Goal: Task Accomplishment & Management: Use online tool/utility

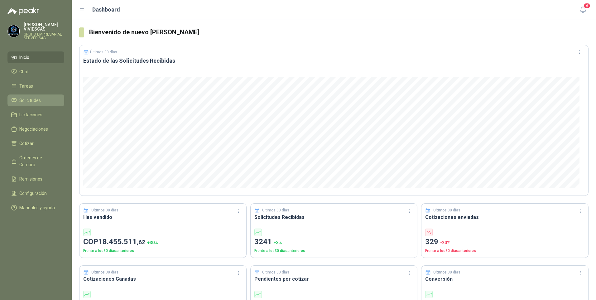
click at [25, 98] on span "Solicitudes" at bounding box center [30, 100] width 22 height 7
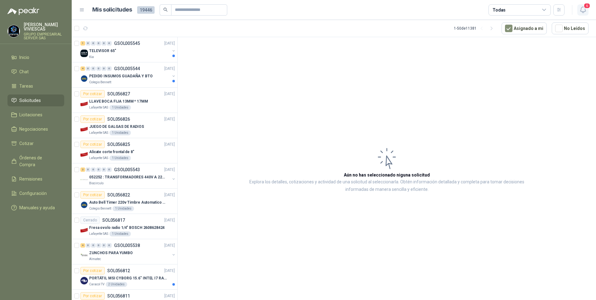
click at [583, 11] on icon "button" at bounding box center [583, 10] width 8 height 8
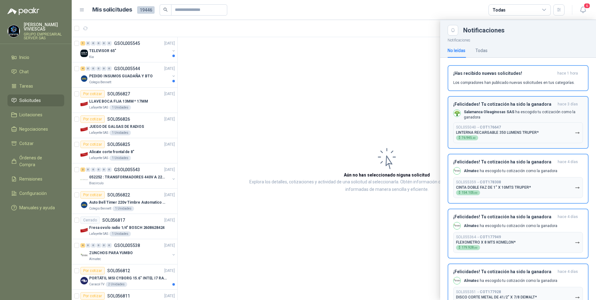
click at [514, 109] on div "¡Felicidades! Tu cotización ha sido la ganadora [DATE] Salamanca Oleaginosas SA…" at bounding box center [518, 123] width 130 height 42
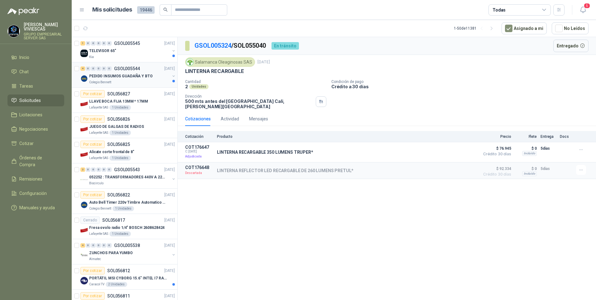
click at [111, 78] on p "PEDIDO INSUMOS GUADAÑA Y BTO" at bounding box center [121, 76] width 64 height 6
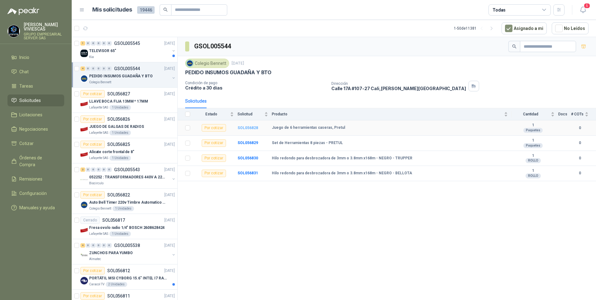
click at [248, 129] on b "SOL056828" at bounding box center [248, 128] width 21 height 4
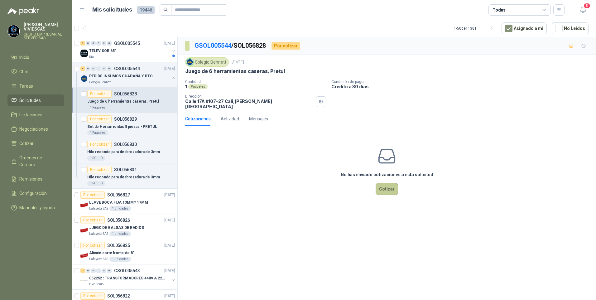
click at [389, 183] on button "Cotizar" at bounding box center [387, 189] width 22 height 12
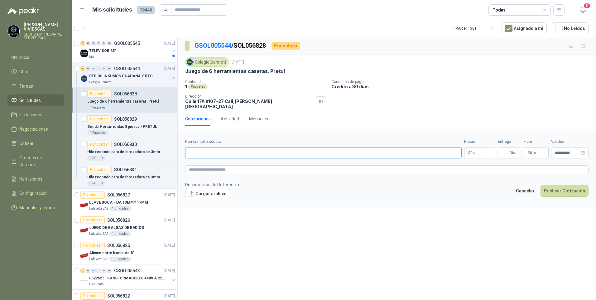
click at [203, 148] on input "Nombre del producto" at bounding box center [323, 152] width 277 height 11
type input "**********"
click at [472, 150] on body "[PERSON_NAME] GRUPO EMPRESARIAL SERVER SAS Inicio Chat Tareas Solicitudes Licit…" at bounding box center [298, 150] width 596 height 300
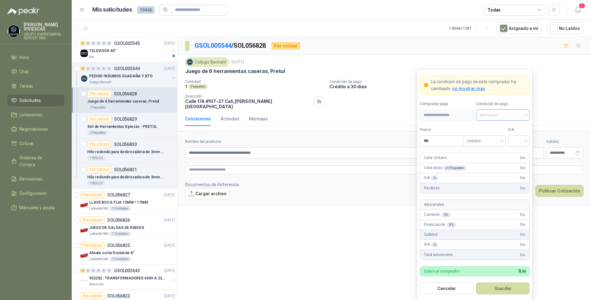
click at [497, 117] on span "Anticipado" at bounding box center [503, 114] width 46 height 9
drag, startPoint x: 505, startPoint y: 141, endPoint x: 443, endPoint y: 139, distance: 62.4
click at [504, 140] on div "Crédito a 30 días" at bounding box center [503, 138] width 44 height 7
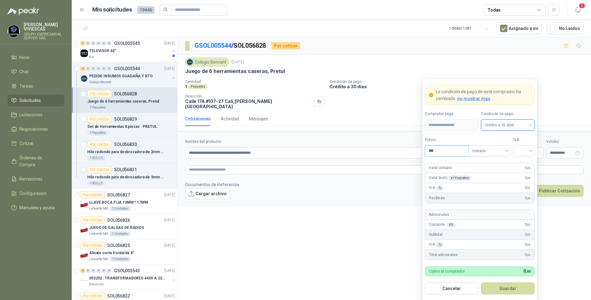
drag, startPoint x: 445, startPoint y: 153, endPoint x: 445, endPoint y: 147, distance: 5.3
click at [445, 152] on input "***" at bounding box center [446, 151] width 43 height 11
click at [531, 151] on div at bounding box center [524, 150] width 22 height 11
type input "********"
drag, startPoint x: 524, startPoint y: 164, endPoint x: 521, endPoint y: 169, distance: 5.3
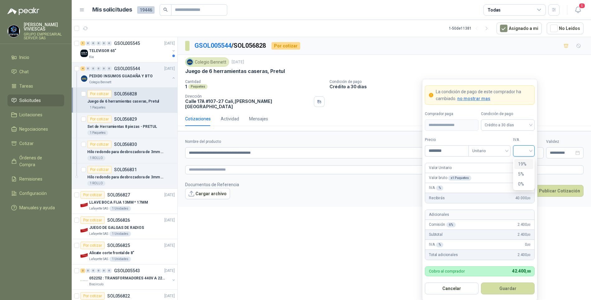
click at [524, 164] on div "19%" at bounding box center [524, 164] width 12 height 7
click at [497, 292] on button "Guardar" at bounding box center [508, 289] width 54 height 12
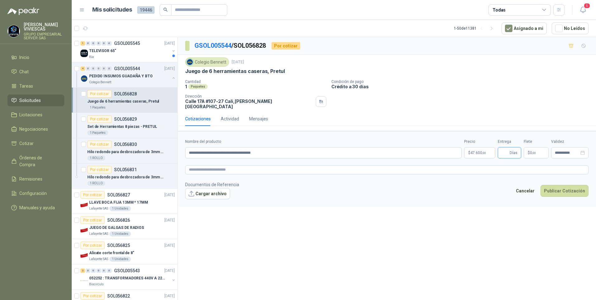
click at [503, 150] on input "Entrega" at bounding box center [505, 152] width 7 height 11
type input "*"
click at [385, 246] on div "**********" at bounding box center [387, 169] width 418 height 265
click at [474, 150] on body "[PERSON_NAME] GRUPO EMPRESARIAL SERVER SAS Inicio Chat Tareas Solicitudes Licit…" at bounding box center [298, 150] width 596 height 300
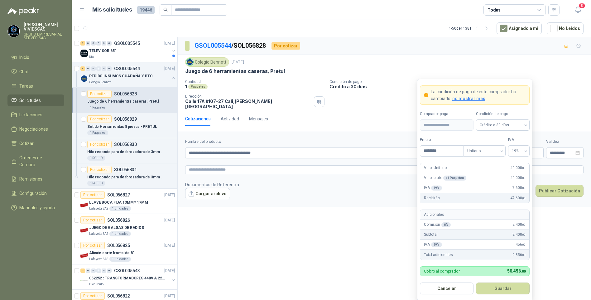
scroll to position [1, 0]
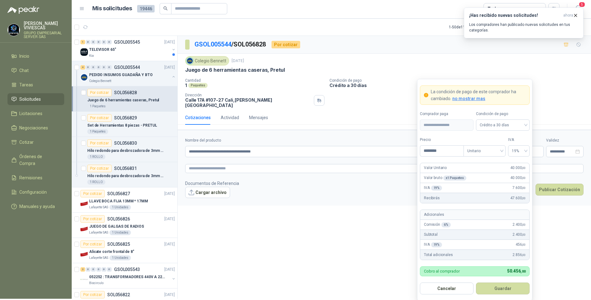
click at [345, 243] on div "**********" at bounding box center [384, 168] width 413 height 265
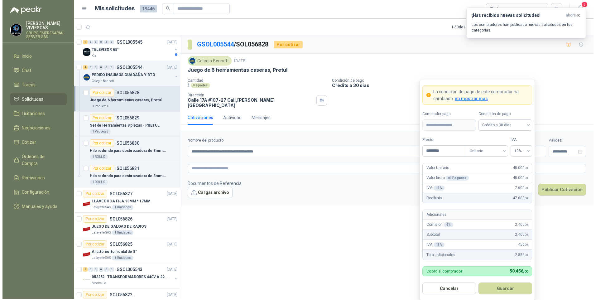
scroll to position [0, 0]
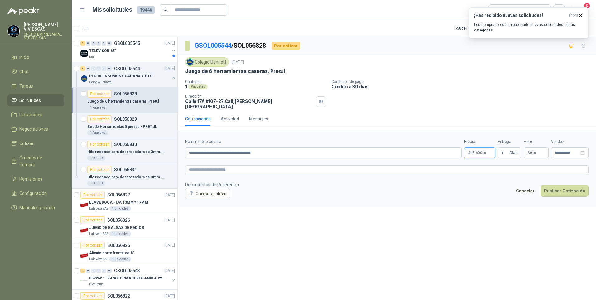
click at [484, 147] on body "[PERSON_NAME] GRUPO EMPRESARIAL SERVER SAS Inicio Chat Tareas Solicitudes Licit…" at bounding box center [298, 150] width 596 height 300
click at [385, 219] on div "**********" at bounding box center [387, 169] width 418 height 265
click at [486, 151] on span ",00" at bounding box center [484, 152] width 4 height 3
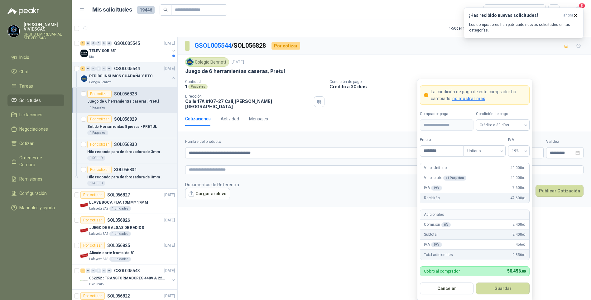
drag, startPoint x: 359, startPoint y: 291, endPoint x: 367, endPoint y: 290, distance: 8.2
click at [360, 291] on div "**********" at bounding box center [384, 169] width 413 height 265
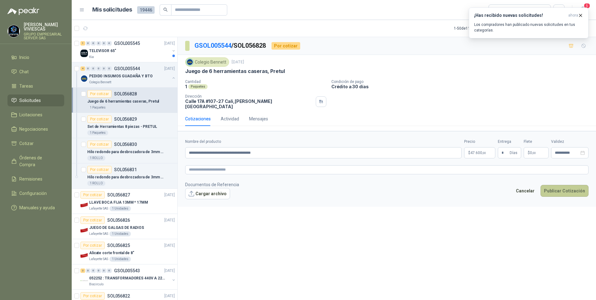
click at [559, 191] on button "Publicar Cotización" at bounding box center [565, 191] width 48 height 12
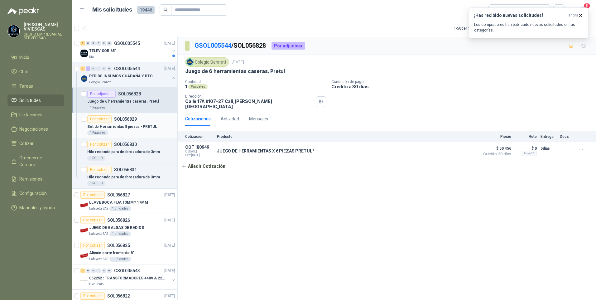
click at [115, 127] on p "Set de Herramientas 8 piezas - PRETUL" at bounding box center [122, 127] width 70 height 6
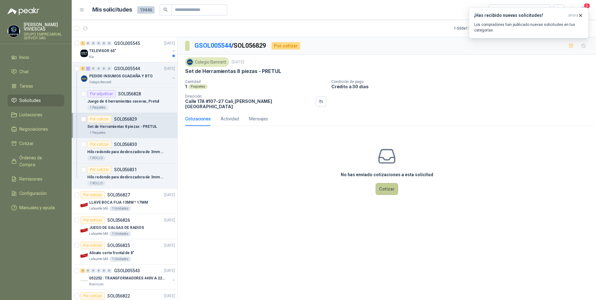
click at [386, 183] on button "Cotizar" at bounding box center [387, 189] width 22 height 12
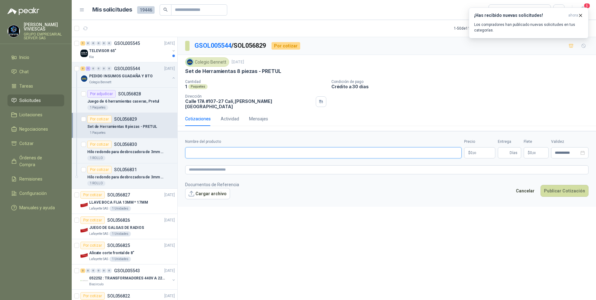
click at [206, 152] on input "Nombre del producto" at bounding box center [323, 152] width 277 height 11
type input "**********"
click at [486, 146] on body "[PERSON_NAME] GRUPO EMPRESARIAL SERVER SAS Inicio Chat Tareas Solicitudes Licit…" at bounding box center [298, 150] width 596 height 300
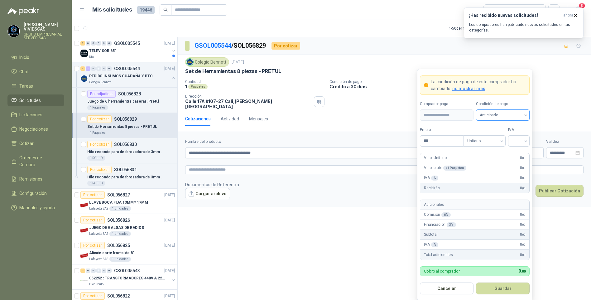
click at [503, 113] on span "Anticipado" at bounding box center [503, 114] width 46 height 9
drag, startPoint x: 510, startPoint y: 137, endPoint x: 484, endPoint y: 140, distance: 26.7
click at [510, 137] on div "Crédito a 30 días" at bounding box center [503, 138] width 44 height 7
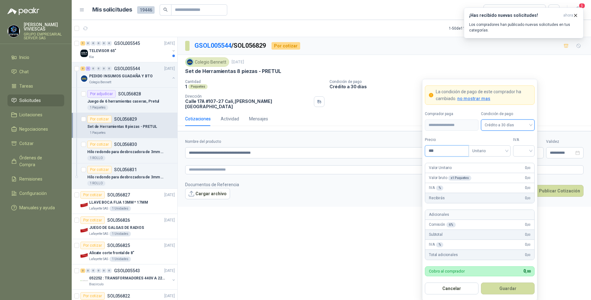
click at [441, 150] on input "***" at bounding box center [446, 151] width 43 height 11
type input "********"
click at [481, 283] on button "Guardar" at bounding box center [508, 289] width 54 height 12
click at [525, 150] on input "search" at bounding box center [524, 150] width 14 height 9
drag, startPoint x: 523, startPoint y: 162, endPoint x: 521, endPoint y: 181, distance: 18.8
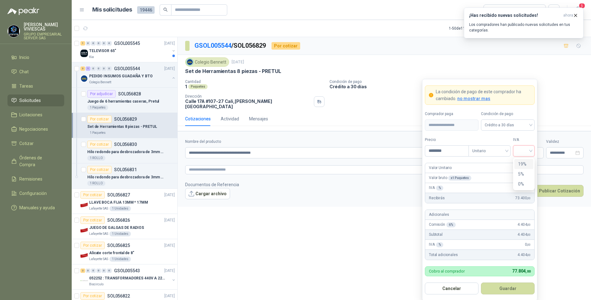
click at [523, 163] on div "19%" at bounding box center [524, 164] width 12 height 7
drag, startPoint x: 507, startPoint y: 288, endPoint x: 516, endPoint y: 288, distance: 9.7
click at [507, 288] on button "Guardar" at bounding box center [508, 289] width 54 height 12
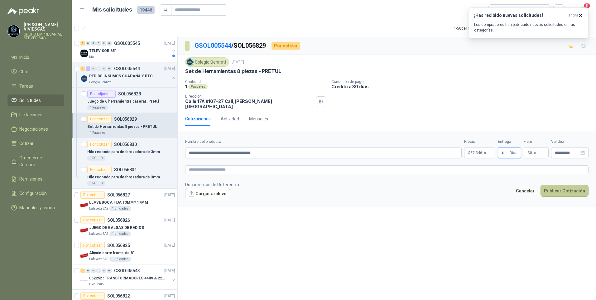
type input "*"
click at [568, 186] on button "Publicar Cotización" at bounding box center [565, 191] width 48 height 12
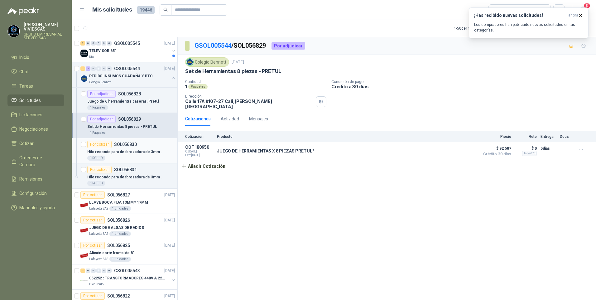
click at [114, 156] on div "1 ROLLO" at bounding box center [131, 158] width 88 height 5
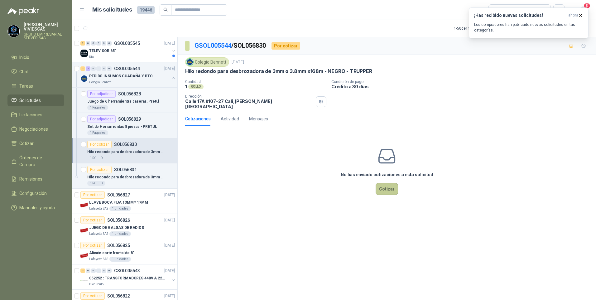
click at [391, 186] on button "Cotizar" at bounding box center [387, 189] width 22 height 12
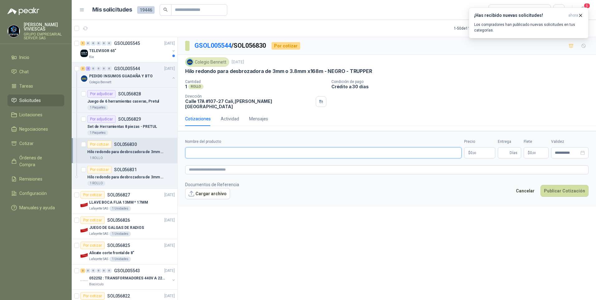
click at [195, 147] on input "Nombre del producto" at bounding box center [323, 152] width 277 height 11
click at [129, 181] on div "1 ROLLO" at bounding box center [131, 183] width 88 height 5
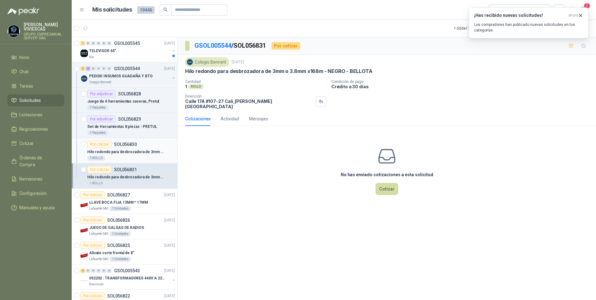
click at [136, 155] on div "Hilo redondo para desbrozadora de 3mm o 3.8mm x168m - NEGRO - TRUPPER" at bounding box center [131, 151] width 88 height 7
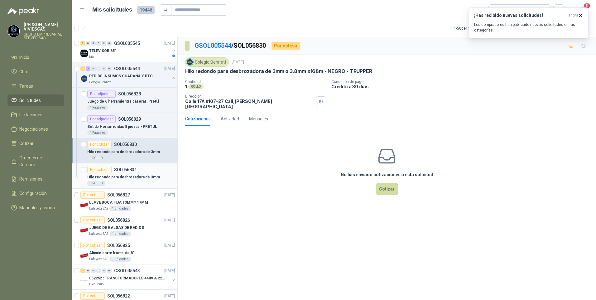
click at [124, 181] on div "1 ROLLO" at bounding box center [131, 183] width 88 height 5
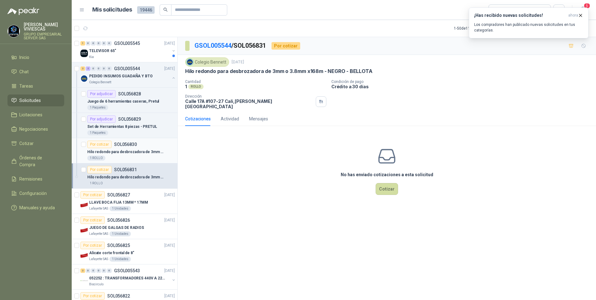
click at [132, 153] on p "Hilo redondo para desbrozadora de 3mm o 3.8mm x168m - NEGRO - TRUPPER" at bounding box center [126, 152] width 78 height 6
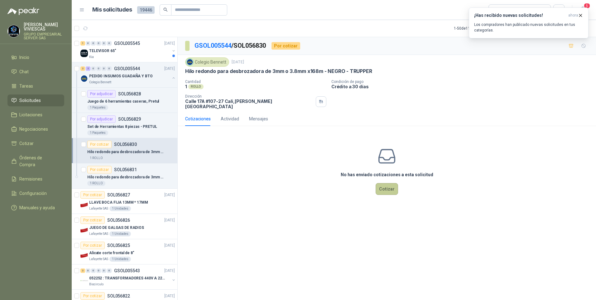
click at [382, 183] on button "Cotizar" at bounding box center [387, 189] width 22 height 12
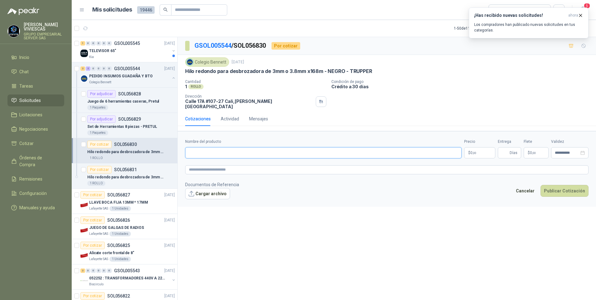
click at [202, 148] on input "Nombre del producto" at bounding box center [323, 152] width 277 height 11
type input "*"
type input "**********"
click at [479, 143] on body "[PERSON_NAME] GRUPO EMPRESARIAL SERVER SAS Inicio Chat Tareas Solicitudes Licit…" at bounding box center [298, 150] width 596 height 300
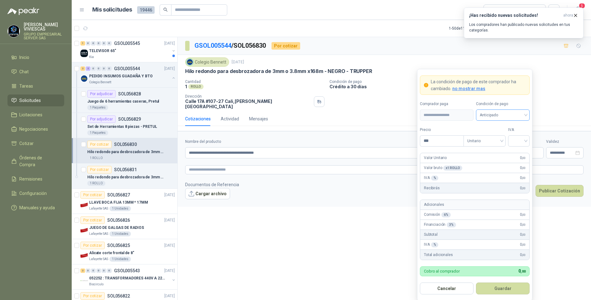
drag, startPoint x: 498, startPoint y: 113, endPoint x: 510, endPoint y: 120, distance: 14.3
click at [498, 113] on span "Anticipado" at bounding box center [503, 114] width 46 height 9
click at [513, 134] on div "Crédito a 30 días" at bounding box center [502, 138] width 51 height 10
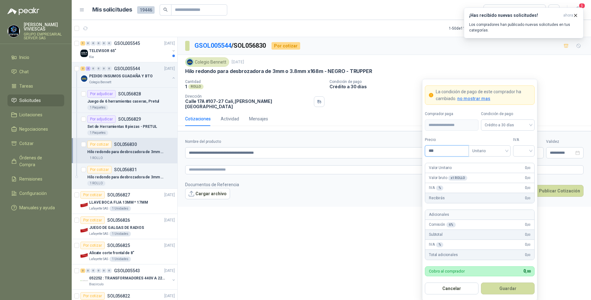
click at [434, 153] on input "***" at bounding box center [446, 151] width 43 height 11
type input "********"
click at [529, 151] on input "search" at bounding box center [524, 150] width 14 height 9
drag, startPoint x: 526, startPoint y: 162, endPoint x: 502, endPoint y: 275, distance: 115.0
click at [524, 164] on div "19%" at bounding box center [524, 164] width 12 height 7
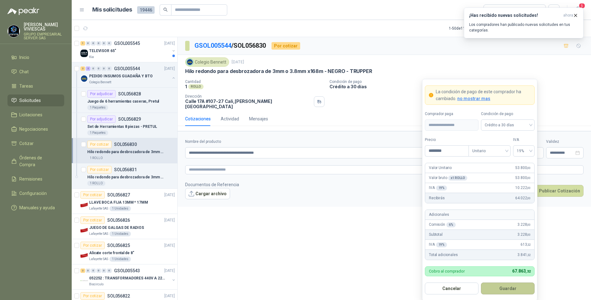
click at [503, 289] on button "Guardar" at bounding box center [508, 289] width 54 height 12
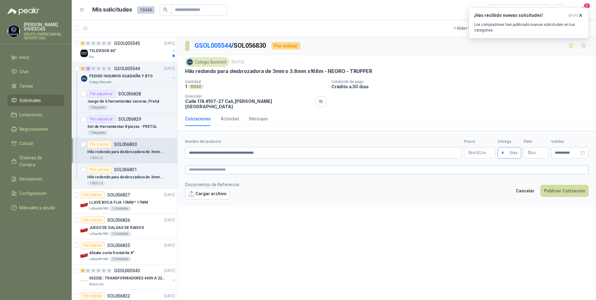
type input "*"
click at [227, 167] on textarea at bounding box center [387, 169] width 404 height 9
click at [377, 212] on div "**********" at bounding box center [387, 169] width 418 height 265
click at [234, 230] on div "**********" at bounding box center [387, 169] width 418 height 265
click at [566, 188] on button "Publicar Cotización" at bounding box center [565, 191] width 48 height 12
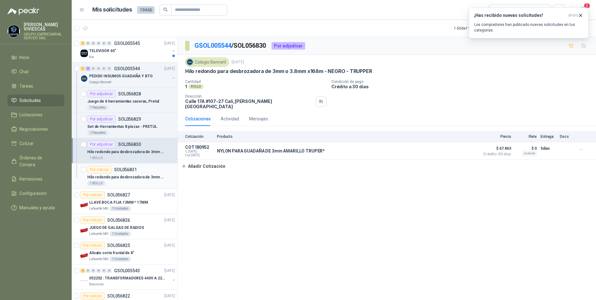
click at [111, 176] on p "Hilo redondo para desbrozadora de 3mm o 3.8mm x168m - NEGRO - BELLOTA" at bounding box center [126, 177] width 78 height 6
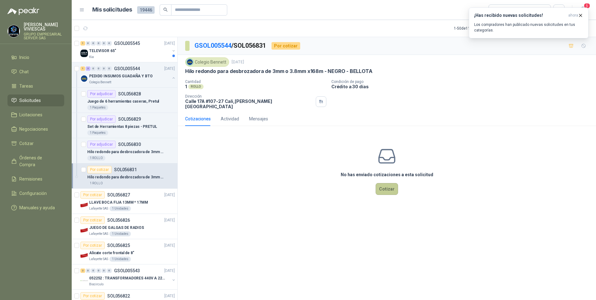
click at [384, 188] on button "Cotizar" at bounding box center [387, 189] width 22 height 12
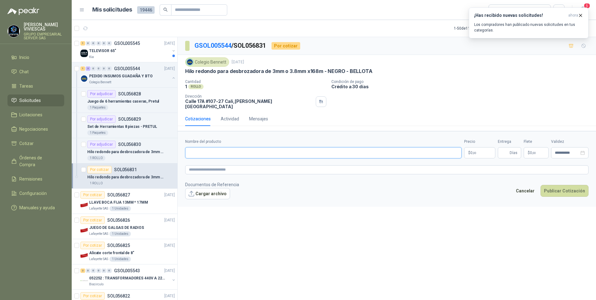
click at [202, 148] on input "Nombre del producto" at bounding box center [323, 152] width 277 height 11
click at [116, 49] on div "TELEVISOR 65"" at bounding box center [129, 50] width 81 height 7
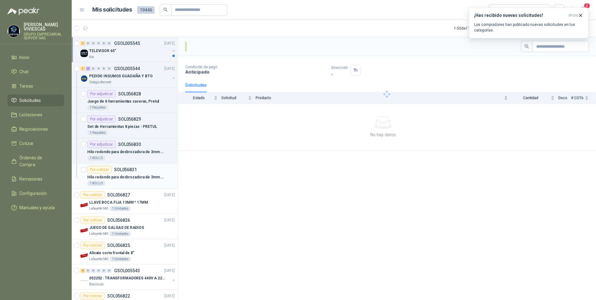
click at [124, 177] on p "Hilo redondo para desbrozadora de 3mm o 3.8mm x168m - NEGRO - BELLOTA" at bounding box center [126, 177] width 78 height 6
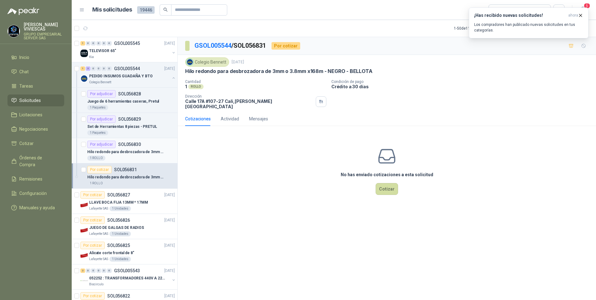
click at [147, 150] on p "Hilo redondo para desbrozadora de 3mm o 3.8mm x168m - NEGRO - TRUPPER" at bounding box center [126, 152] width 78 height 6
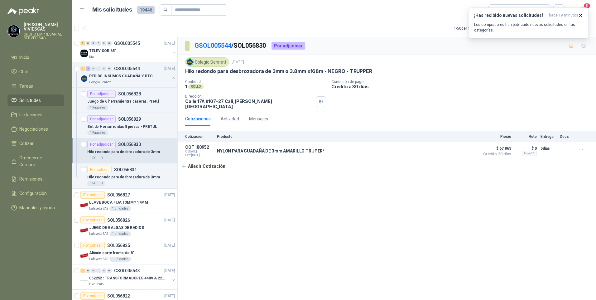
click at [35, 99] on span "Solicitudes" at bounding box center [30, 100] width 22 height 7
